Goal: Task Accomplishment & Management: Complete application form

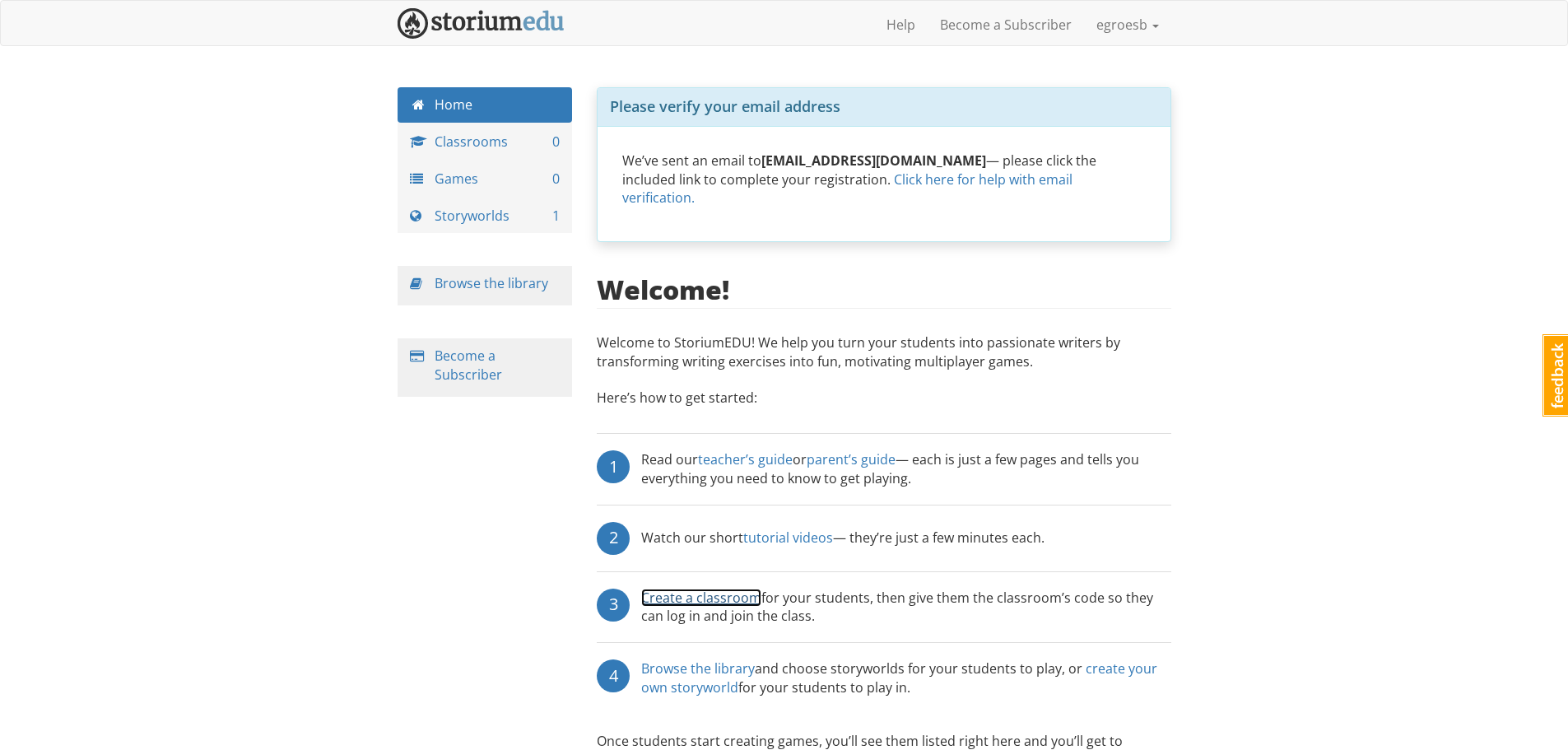
click at [707, 589] on link "Create a classroom" at bounding box center [702, 598] width 121 height 18
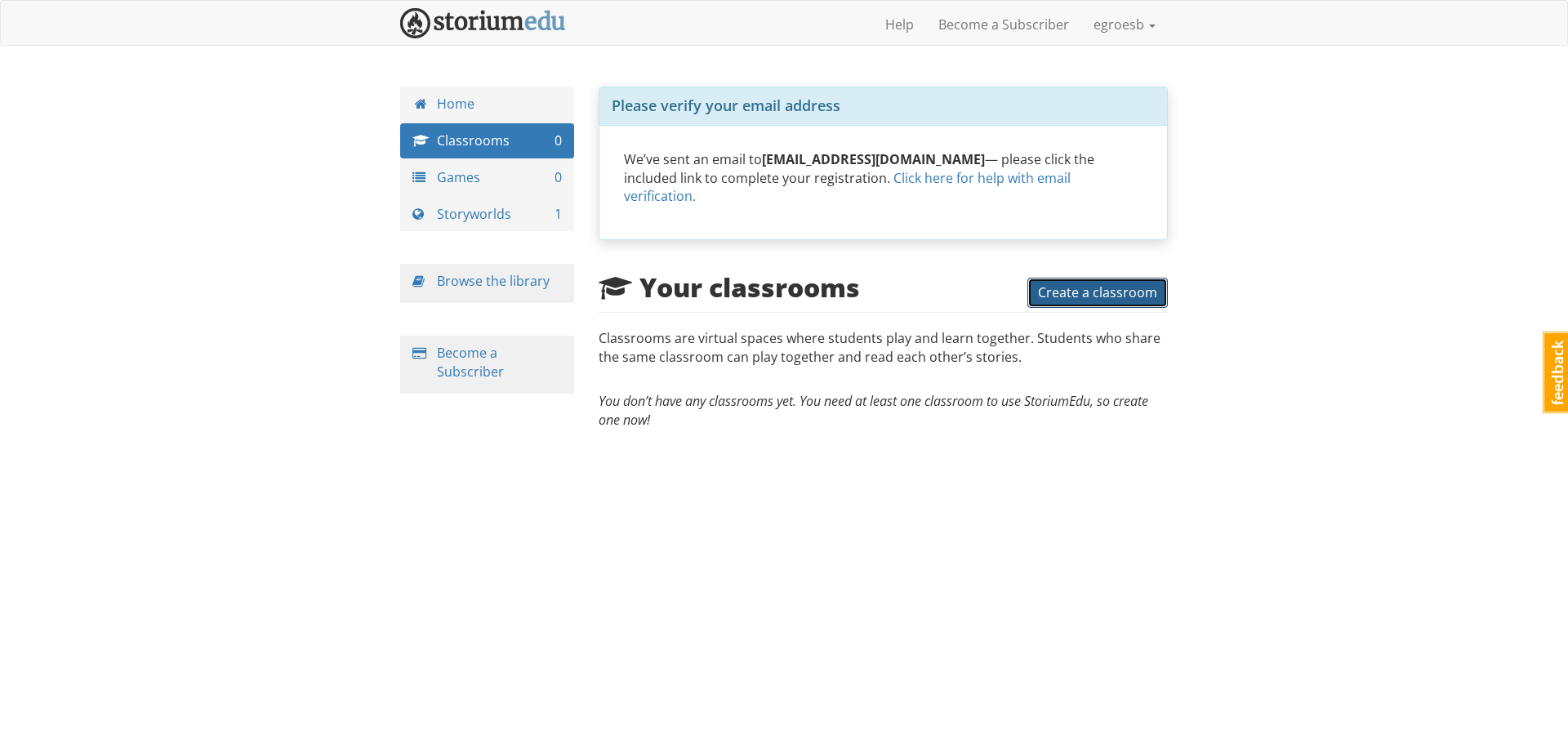
click at [1119, 278] on button "Create a classroom" at bounding box center [1098, 292] width 140 height 30
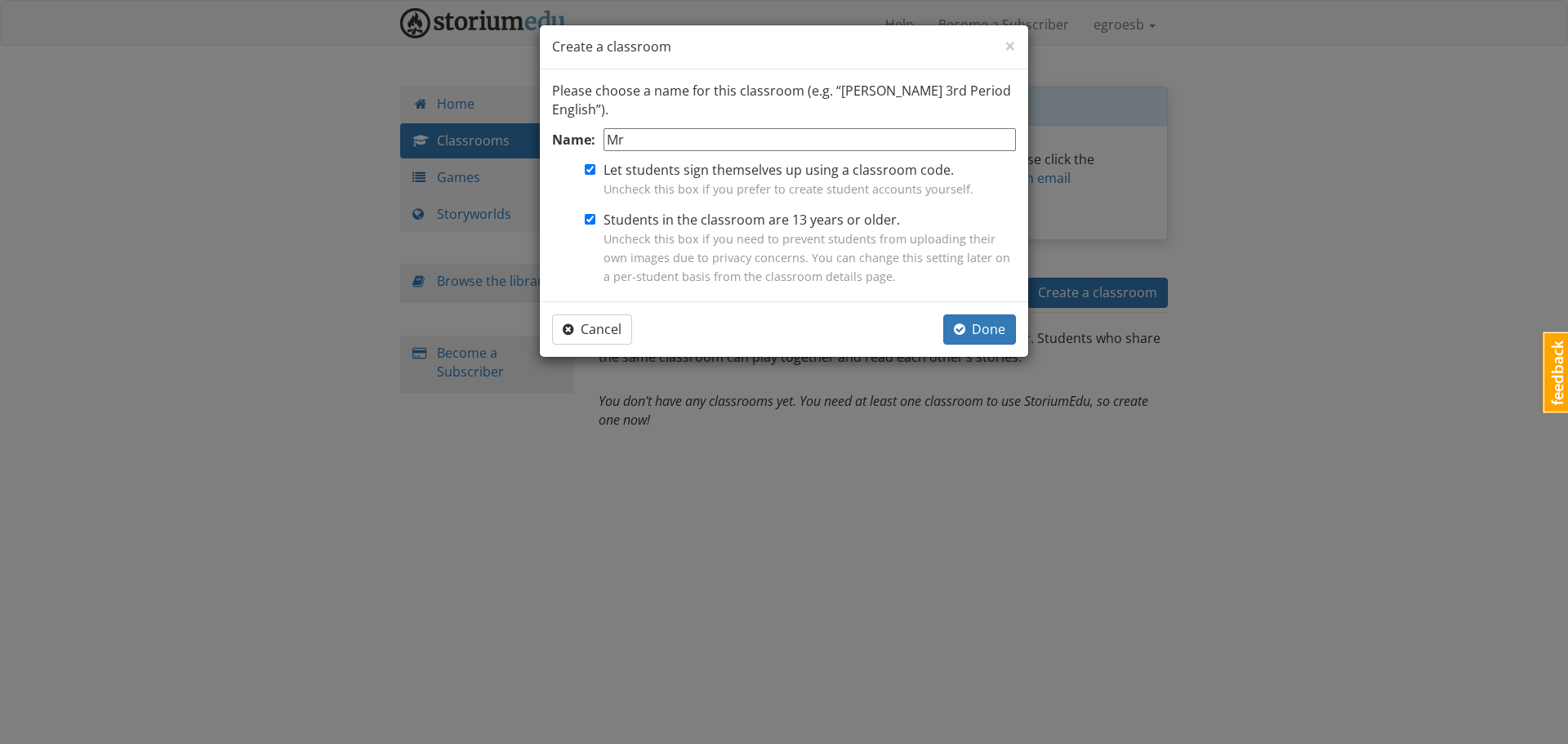
type input "M"
click at [592, 220] on input "Students in the classroom are 13 years or older. Uncheck this box if you need t…" at bounding box center [590, 219] width 11 height 11
checkbox input "false"
click at [685, 129] on input "Name:" at bounding box center [810, 140] width 413 height 23
type input "Mrs. G's Class"
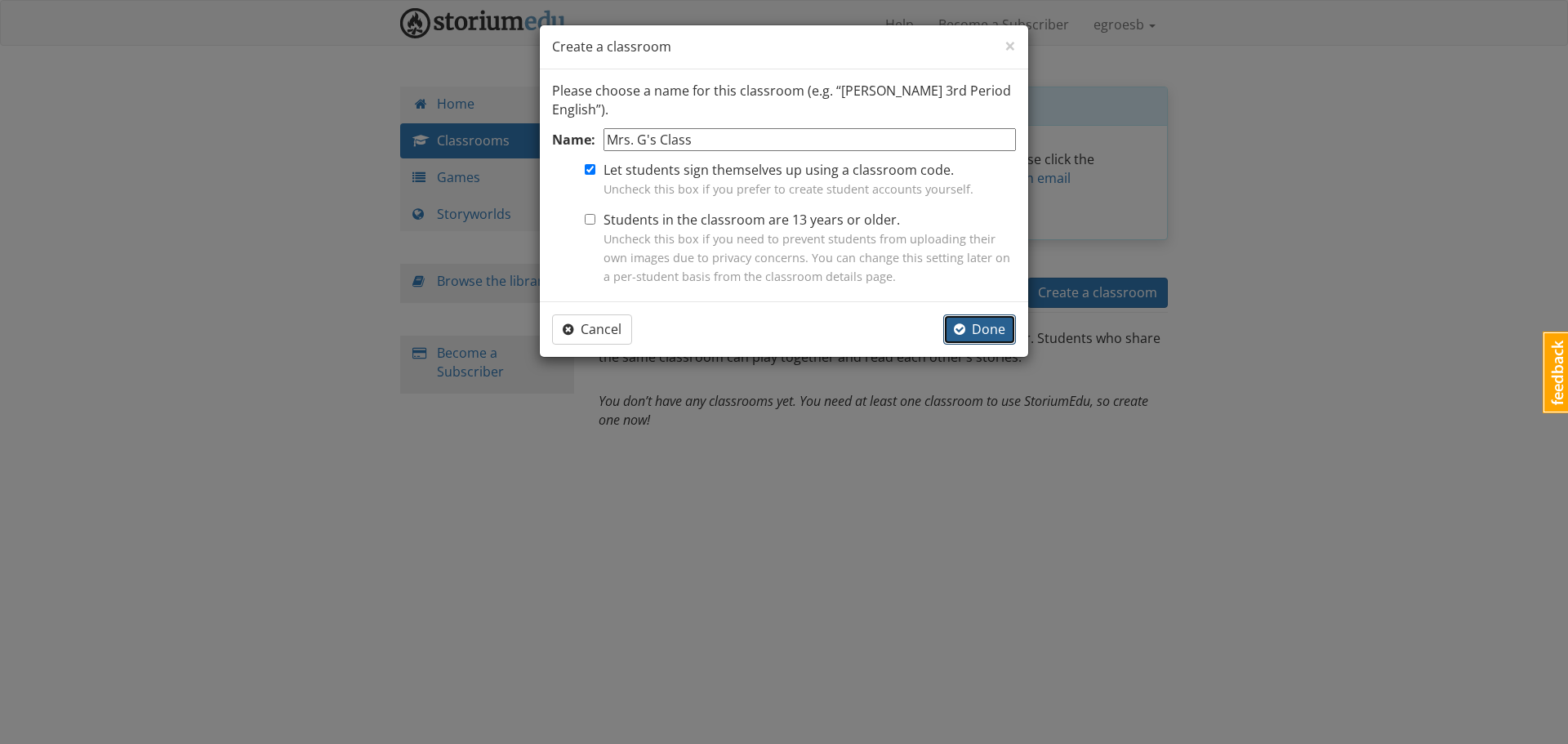
click at [1007, 328] on button "Done" at bounding box center [979, 329] width 73 height 30
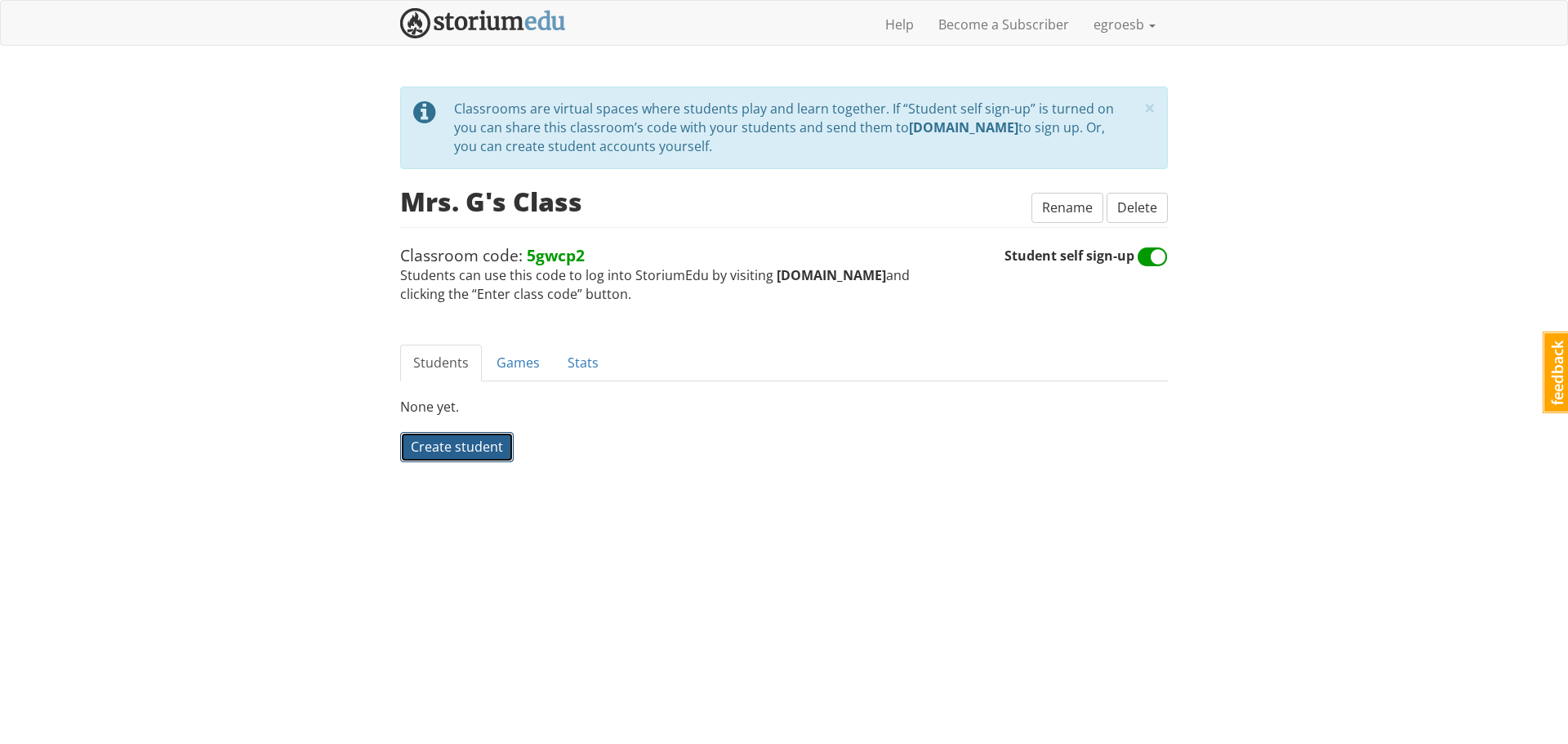
click at [462, 448] on span "Create student" at bounding box center [456, 447] width 92 height 18
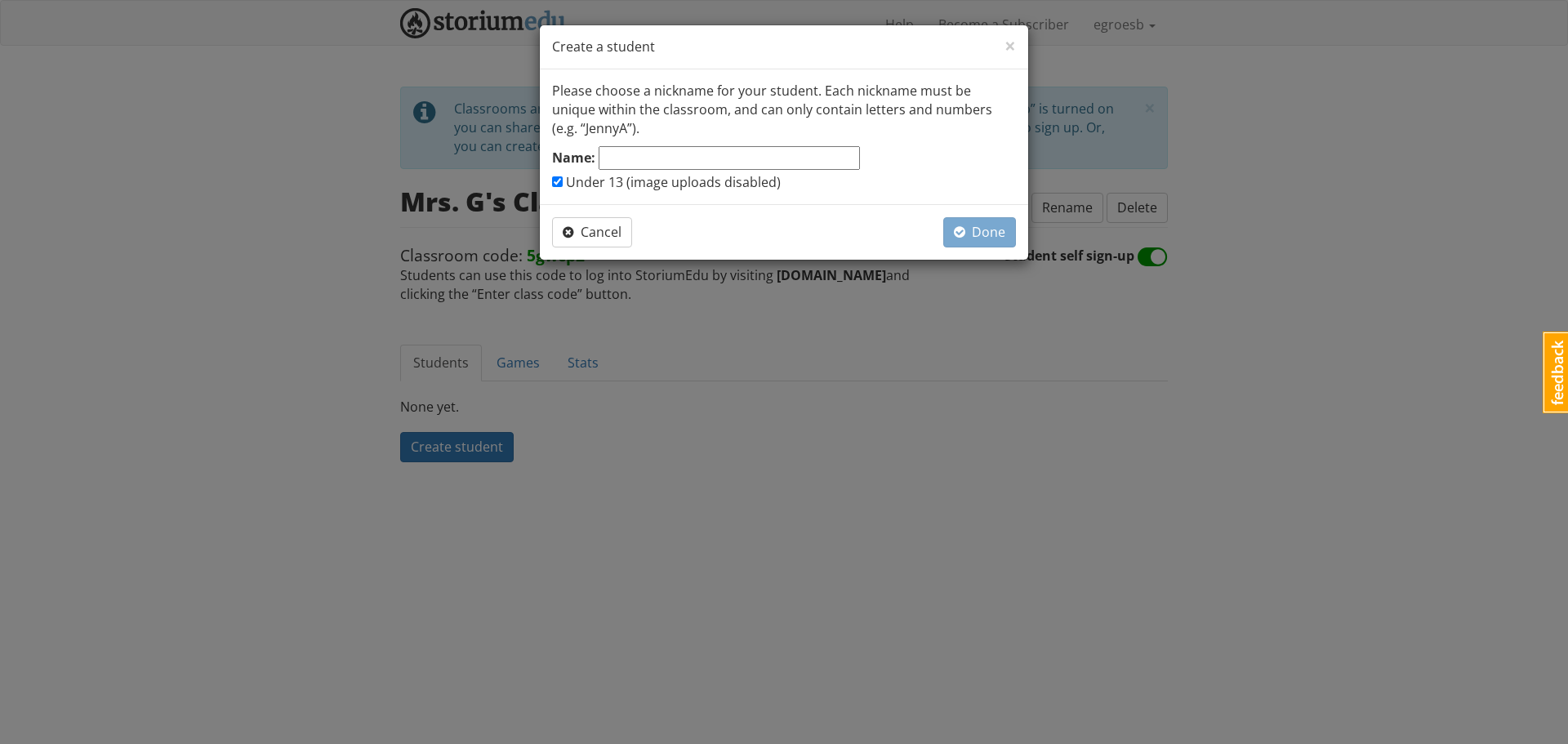
click at [643, 156] on input "Name:" at bounding box center [729, 158] width 262 height 23
type input "KaiaB"
click at [972, 239] on span "Done" at bounding box center [979, 232] width 52 height 18
checkbox input "false"
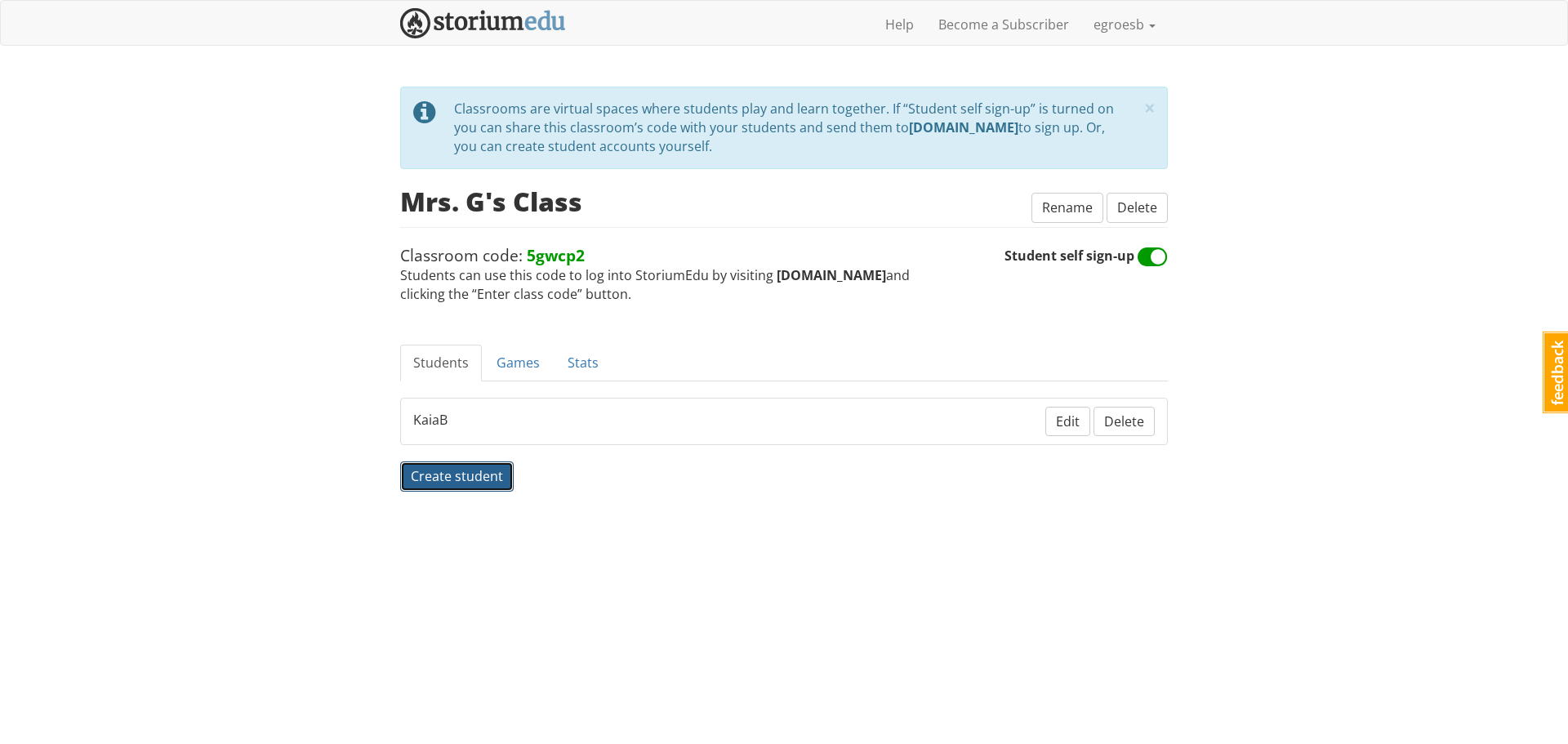
click at [459, 480] on span "Create student" at bounding box center [456, 476] width 92 height 18
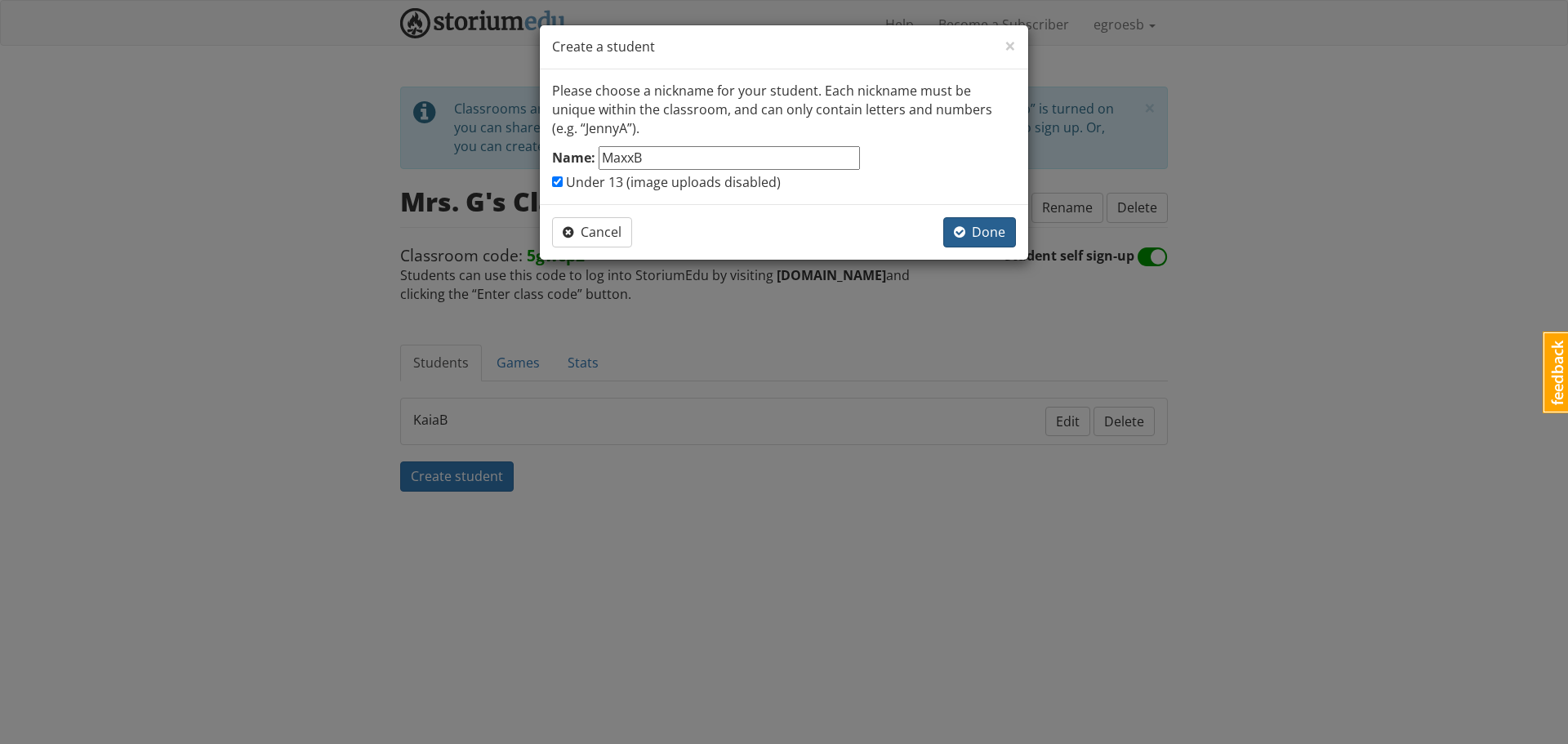
type input "MaxxB"
click at [987, 233] on span "Done" at bounding box center [979, 232] width 52 height 18
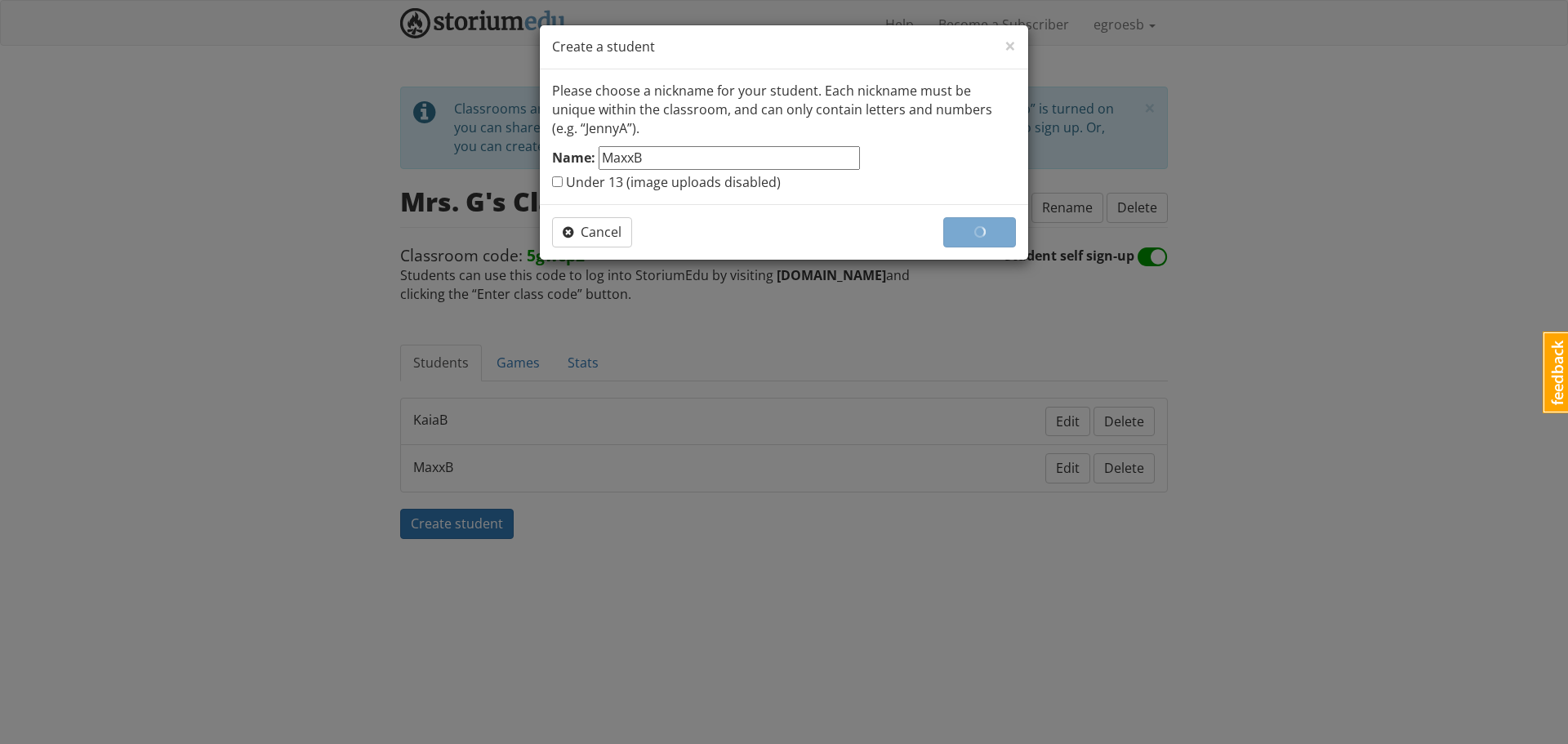
checkbox input "false"
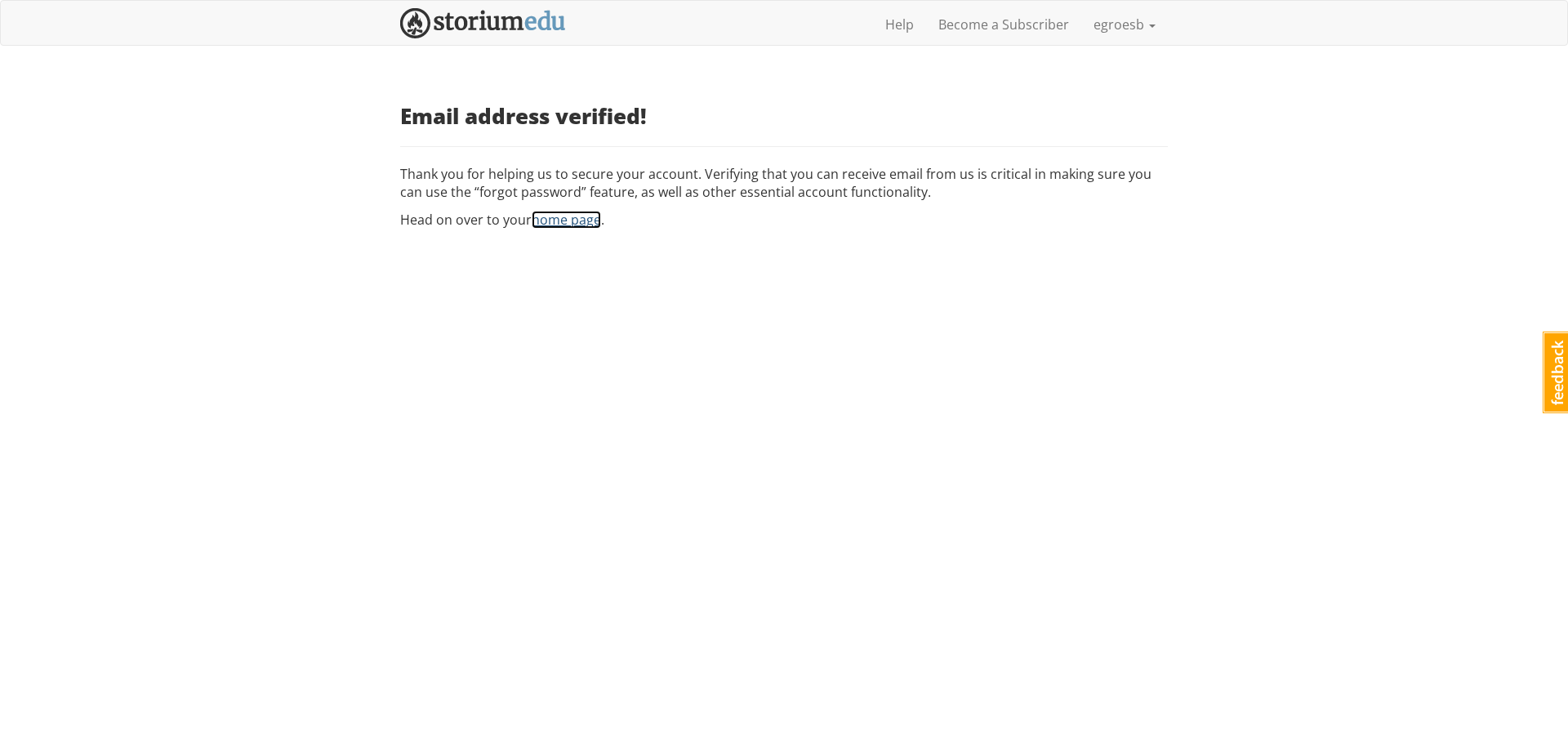
click at [552, 217] on link "home page" at bounding box center [565, 219] width 69 height 18
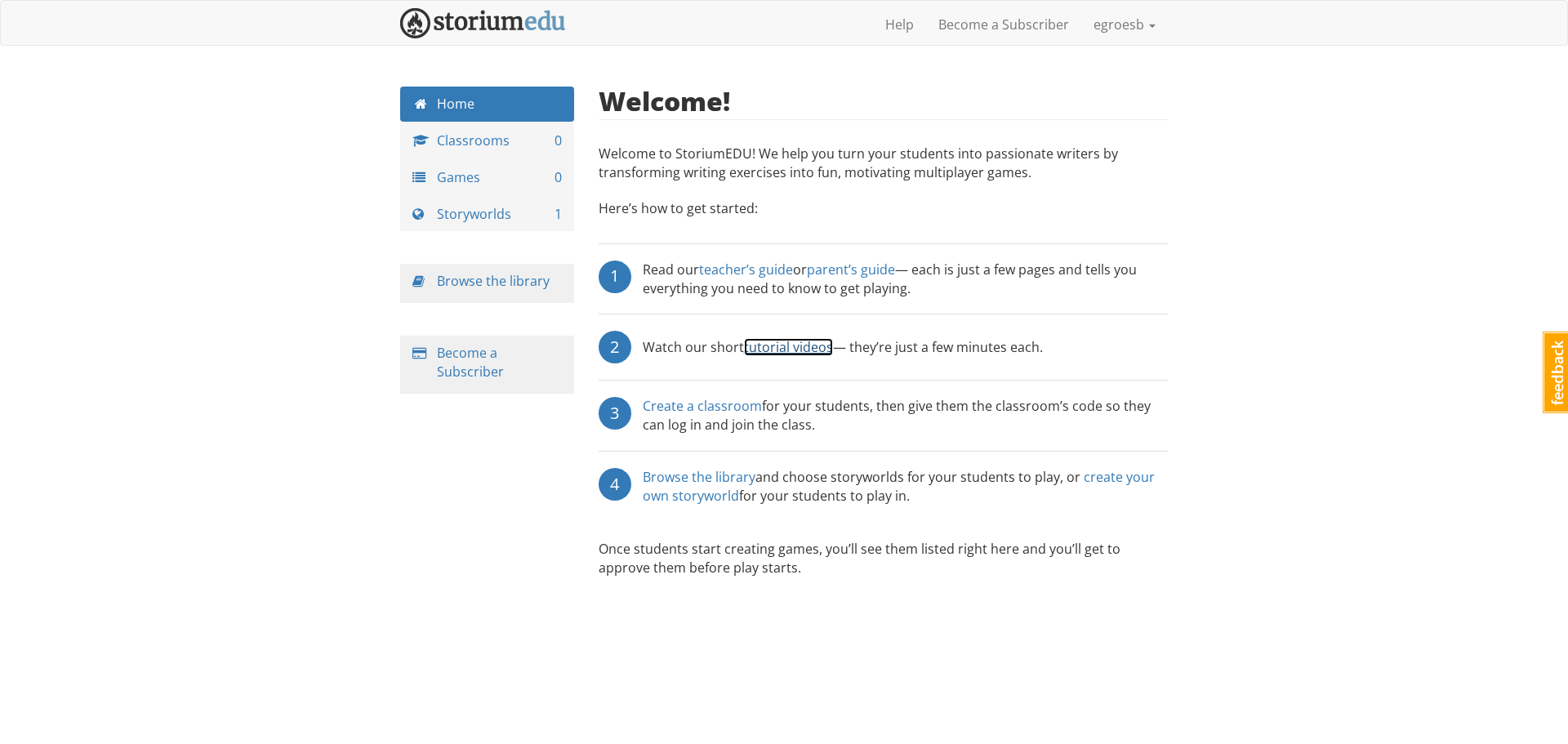
click at [787, 343] on link "tutorial videos" at bounding box center [787, 347] width 89 height 18
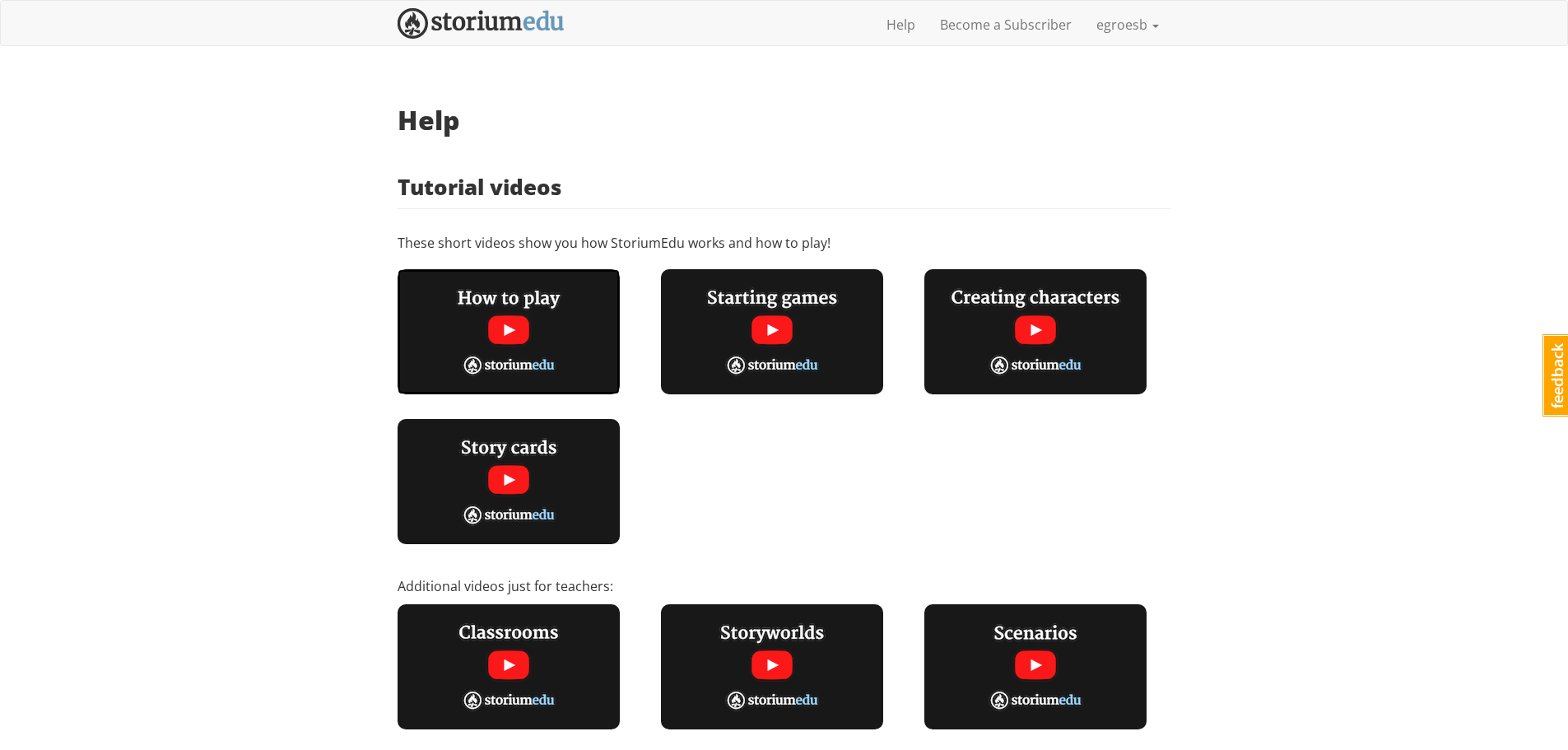
click at [530, 333] on img at bounding box center [508, 332] width 223 height 126
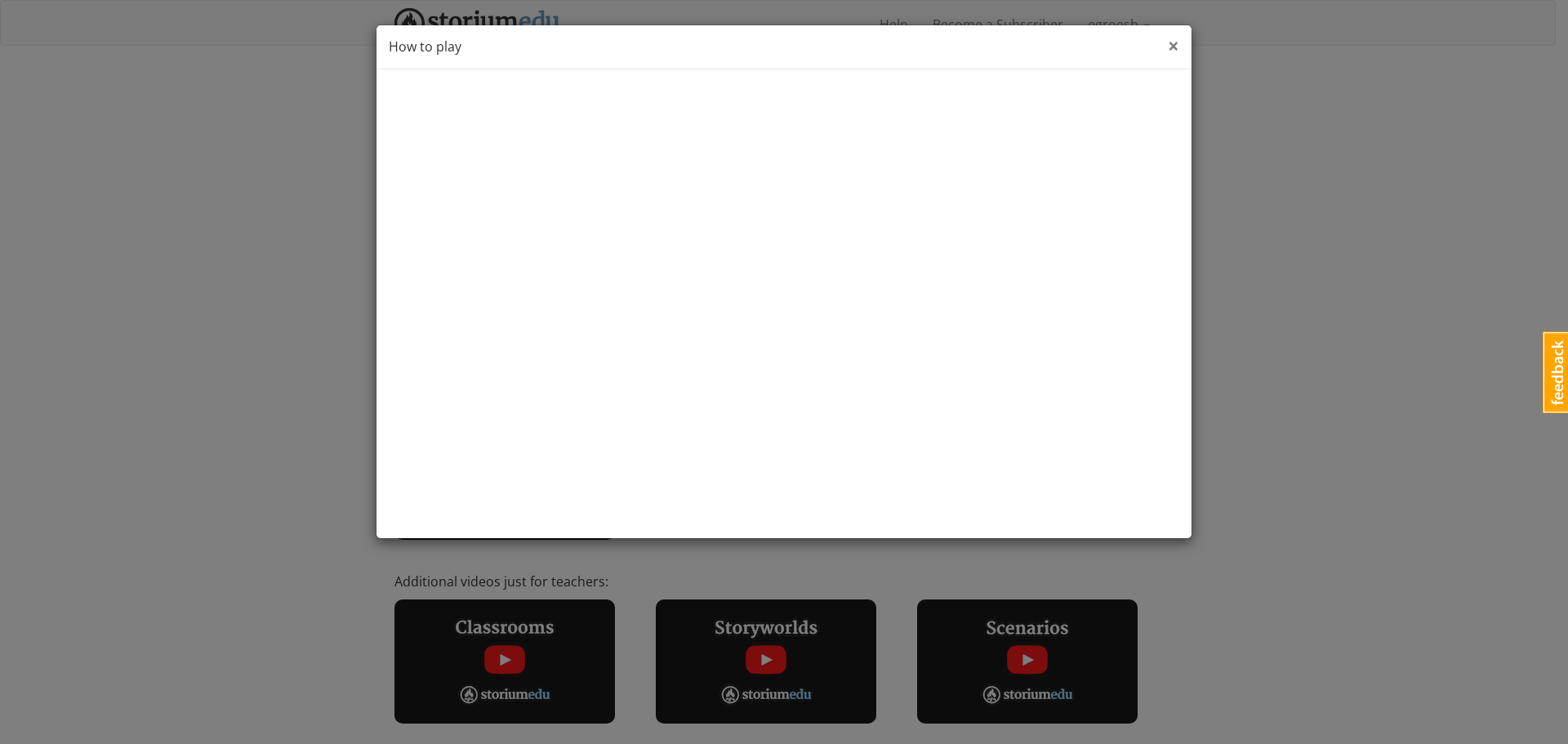
click at [1175, 47] on span "×" at bounding box center [1174, 46] width 12 height 27
